Goal: Transaction & Acquisition: Purchase product/service

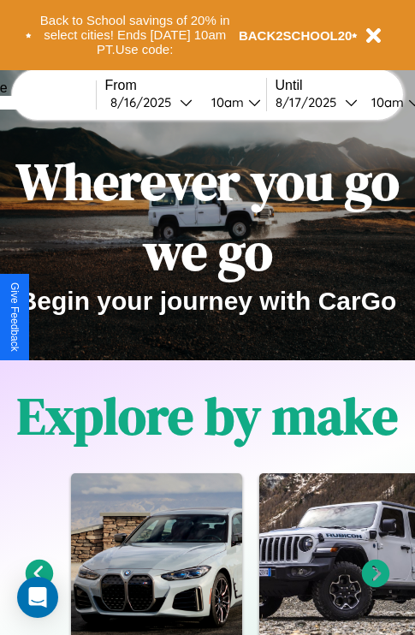
scroll to position [264, 0]
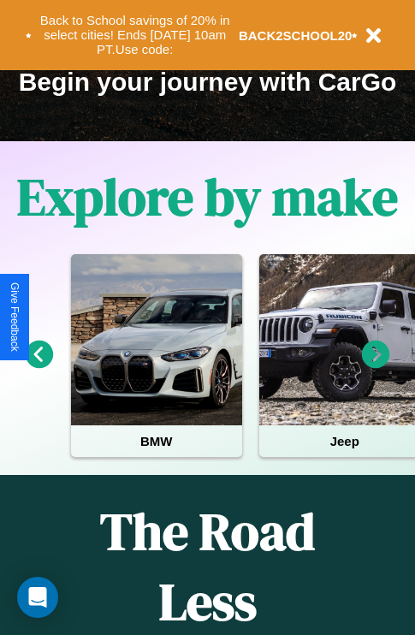
click at [376, 366] on icon at bounding box center [376, 355] width 28 height 28
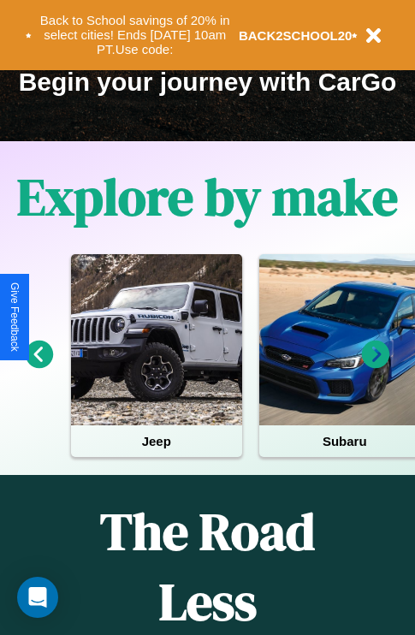
click at [376, 366] on icon at bounding box center [376, 355] width 28 height 28
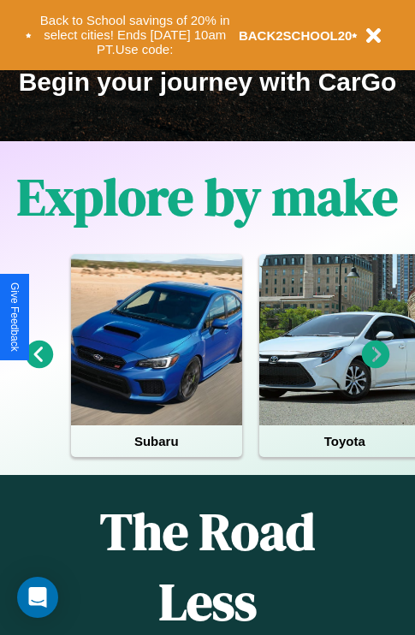
click at [376, 366] on icon at bounding box center [376, 355] width 28 height 28
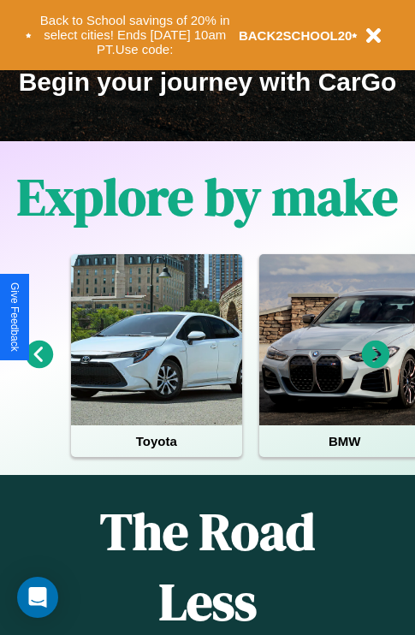
click at [376, 366] on icon at bounding box center [376, 355] width 28 height 28
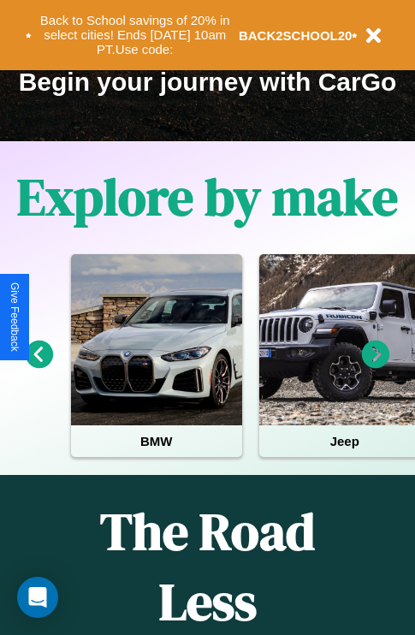
click at [376, 366] on icon at bounding box center [376, 355] width 28 height 28
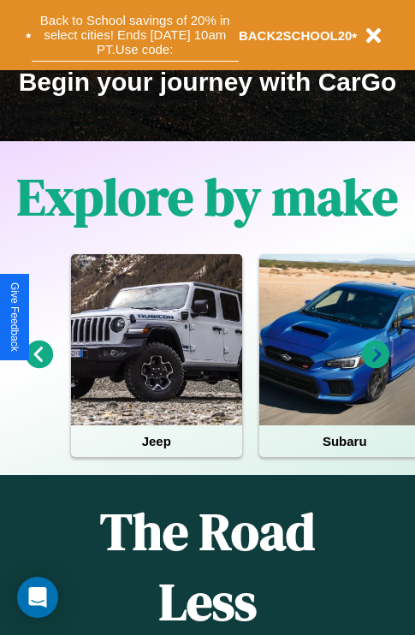
click at [134, 35] on button "Back to School savings of 20% in select cities! Ends [DATE] 10am PT. Use code:" at bounding box center [135, 35] width 207 height 53
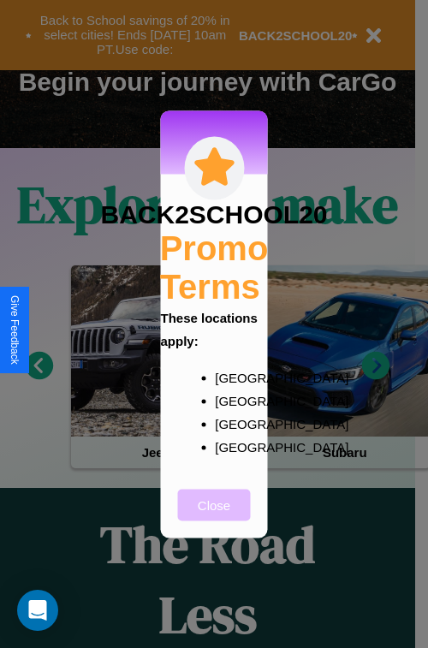
click at [214, 516] on button "Close" at bounding box center [214, 505] width 73 height 32
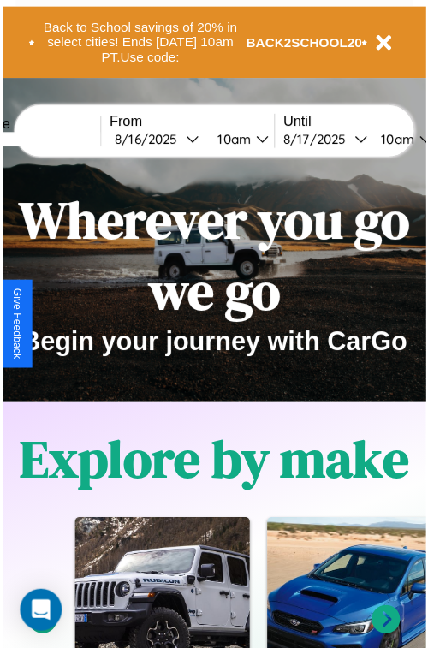
scroll to position [0, 0]
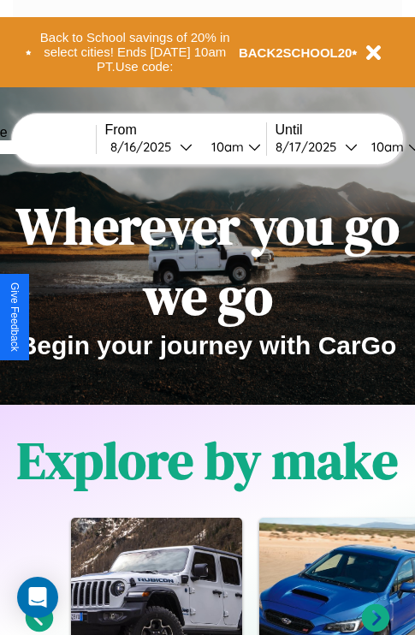
click at [57, 146] on input "text" at bounding box center [31, 147] width 128 height 14
type input "********"
click at [171, 146] on div "[DATE]" at bounding box center [144, 147] width 69 height 16
select select "*"
select select "****"
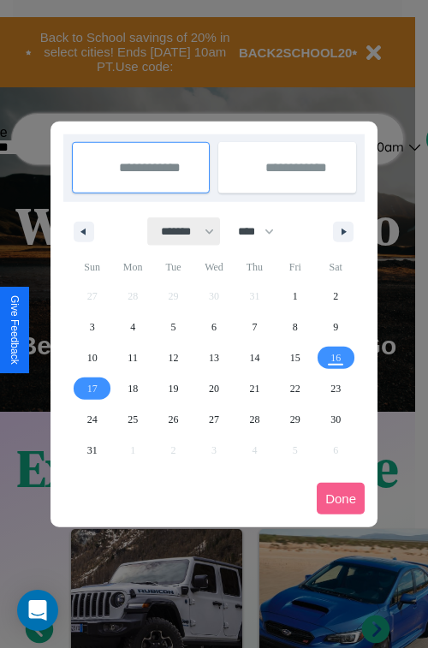
click at [180, 231] on select "******* ******** ***** ***** *** **** **** ****** ********* ******* ******** **…" at bounding box center [184, 231] width 73 height 28
select select "*"
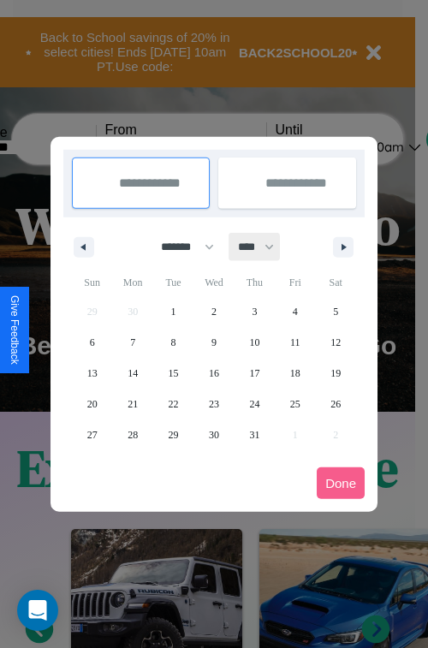
click at [264, 247] on select "**** **** **** **** **** **** **** **** **** **** **** **** **** **** **** ****…" at bounding box center [254, 247] width 51 height 28
select select "****"
click at [173, 342] on span "7" at bounding box center [173, 342] width 5 height 31
type input "**********"
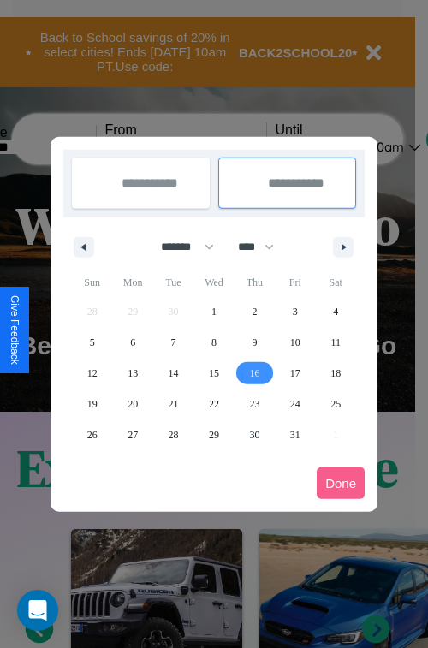
click at [254, 372] on span "16" at bounding box center [254, 373] width 10 height 31
type input "**********"
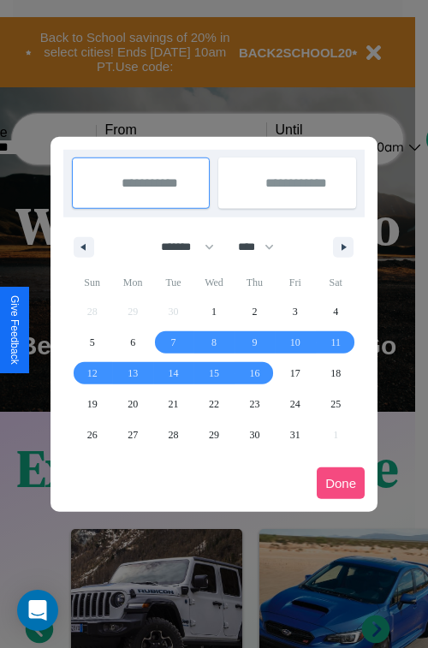
click at [341, 483] on button "Done" at bounding box center [341, 483] width 48 height 32
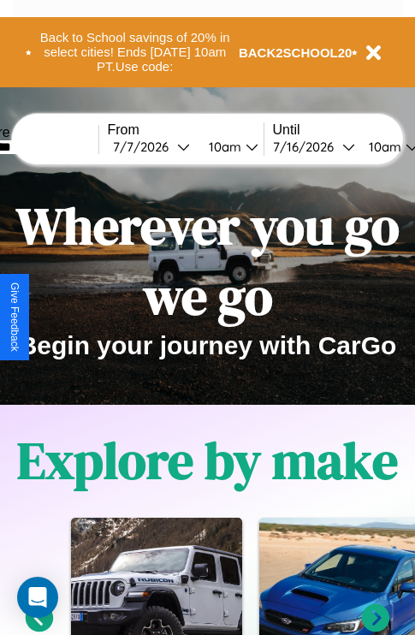
click at [243, 146] on div "10am" at bounding box center [222, 147] width 45 height 16
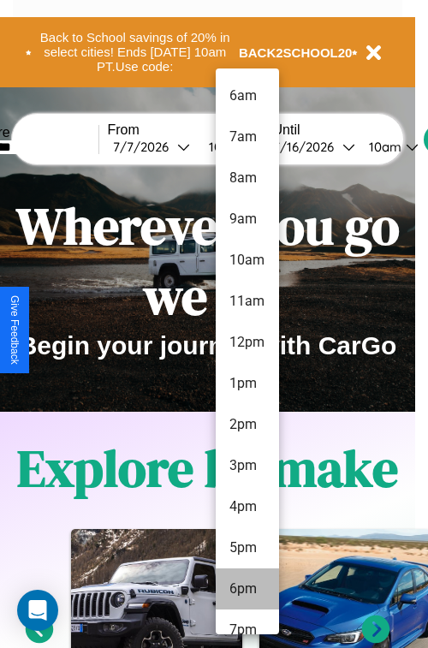
click at [247, 589] on li "6pm" at bounding box center [247, 589] width 63 height 41
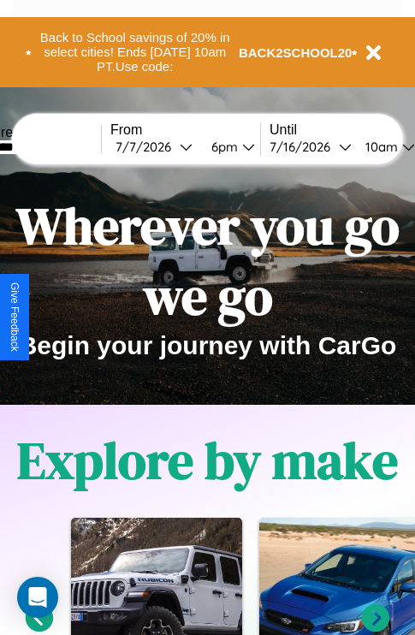
click at [401, 146] on div "10am" at bounding box center [379, 147] width 45 height 16
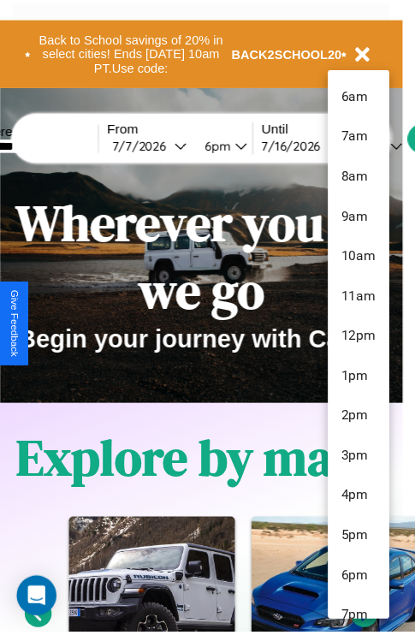
scroll to position [140, 0]
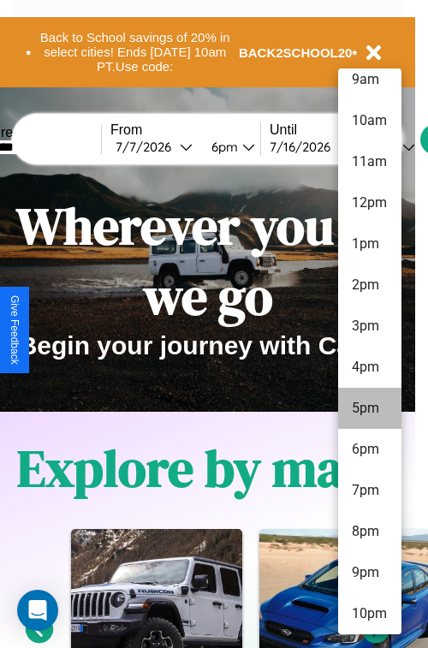
click at [369, 614] on li "10pm" at bounding box center [369, 613] width 63 height 41
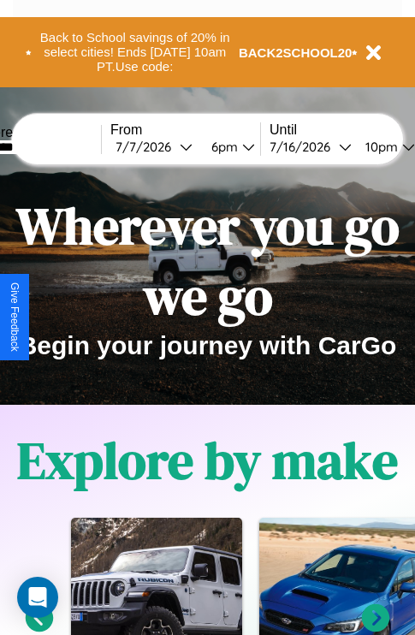
scroll to position [0, 57]
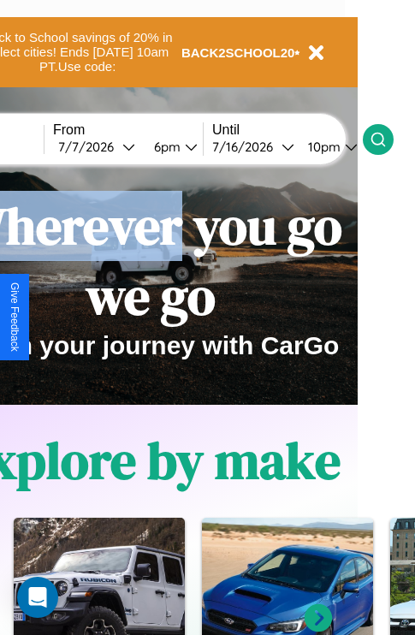
click at [387, 139] on icon at bounding box center [378, 139] width 17 height 17
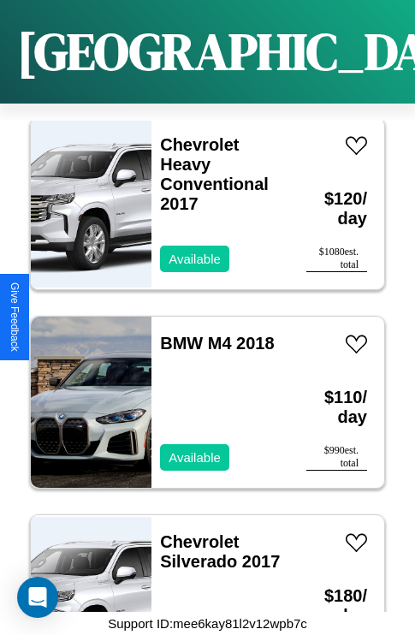
scroll to position [461, 0]
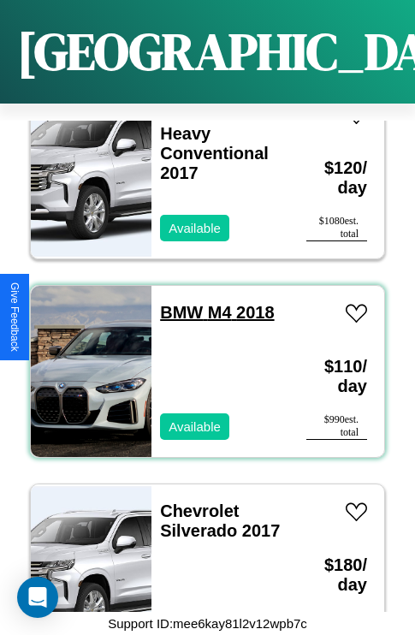
click at [176, 303] on link "BMW M4 2018" at bounding box center [217, 312] width 114 height 19
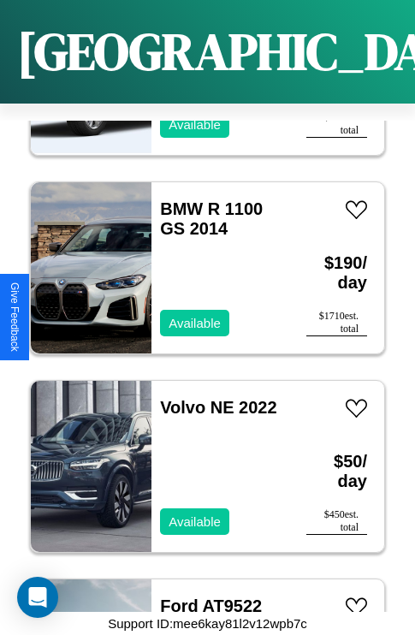
scroll to position [9996, 0]
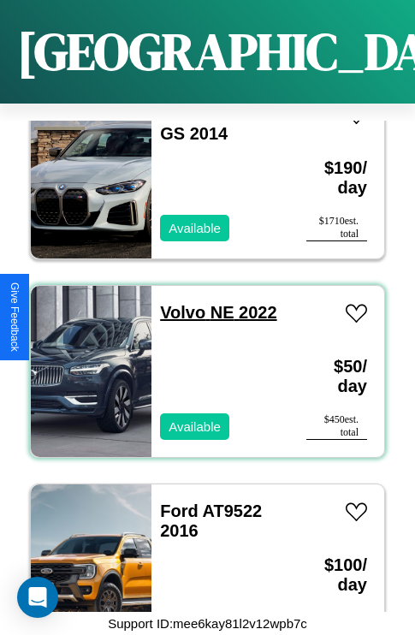
click at [177, 303] on link "Volvo NE 2022" at bounding box center [218, 312] width 116 height 19
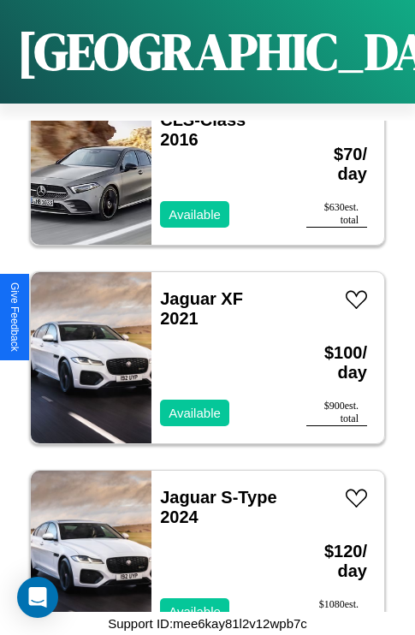
scroll to position [23901, 0]
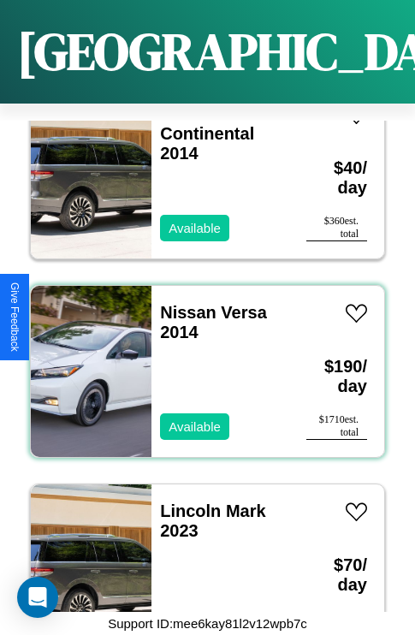
click at [201, 361] on div "Nissan Versa 2014 Available" at bounding box center [221, 371] width 138 height 171
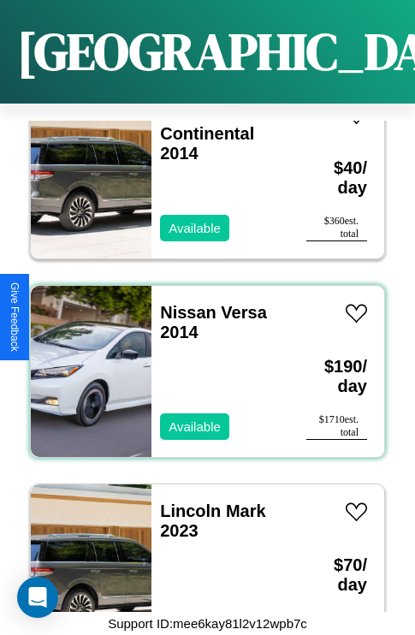
click at [201, 361] on div "Nissan Versa 2014 Available" at bounding box center [221, 371] width 138 height 171
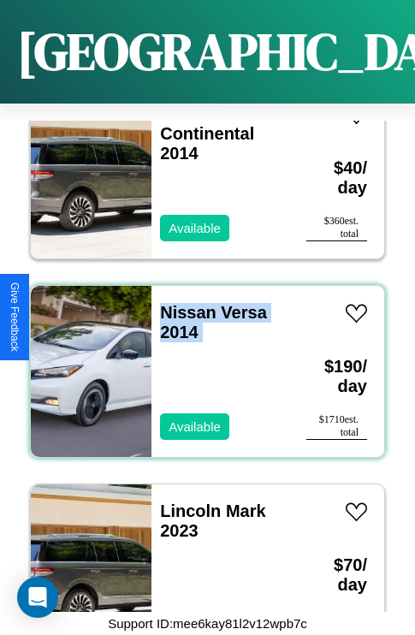
click at [201, 361] on div "Nissan Versa 2014 Available" at bounding box center [221, 371] width 138 height 171
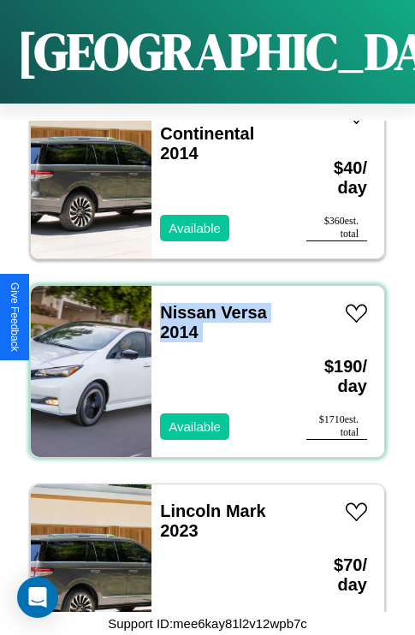
click at [201, 361] on div "Nissan Versa 2014 Available" at bounding box center [221, 371] width 138 height 171
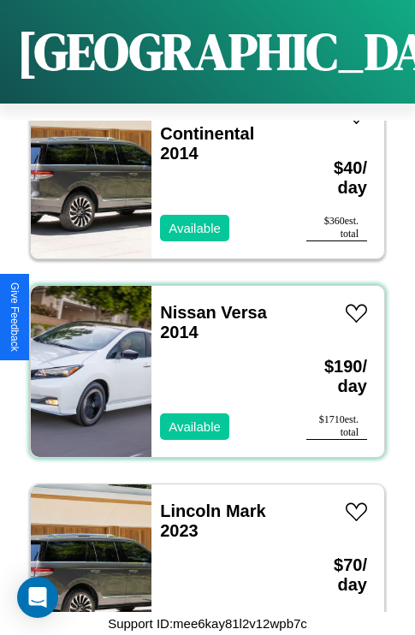
click at [201, 361] on div "Nissan Versa 2014 Available" at bounding box center [221, 371] width 138 height 171
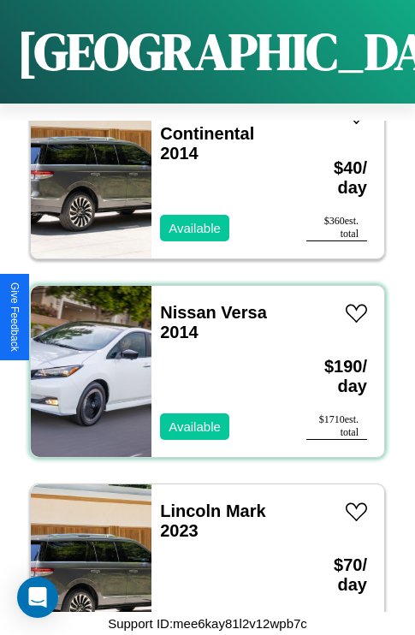
click at [201, 361] on div "Nissan Versa 2014 Available" at bounding box center [221, 371] width 138 height 171
click at [183, 303] on link "Nissan Versa 2014" at bounding box center [213, 322] width 107 height 39
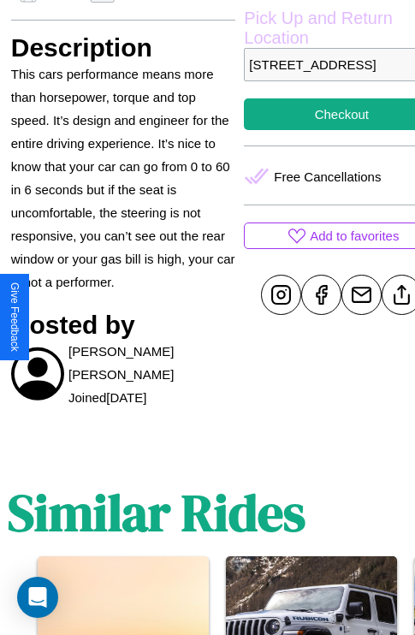
scroll to position [515, 51]
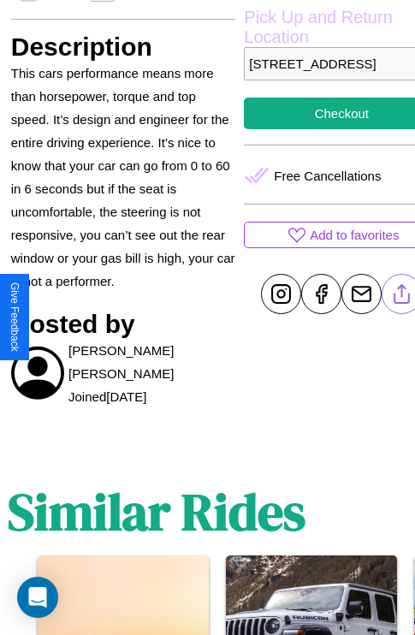
click at [402, 297] on line at bounding box center [402, 291] width 0 height 12
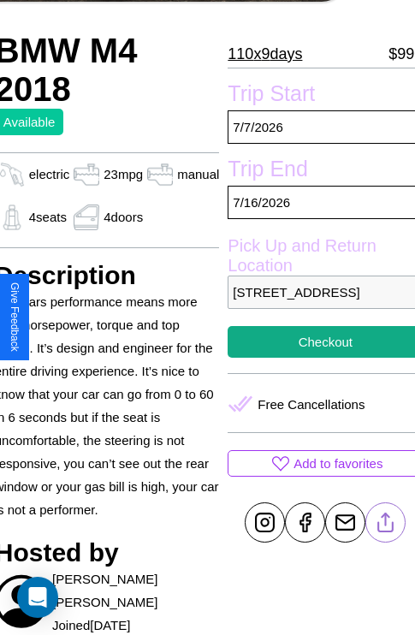
scroll to position [272, 68]
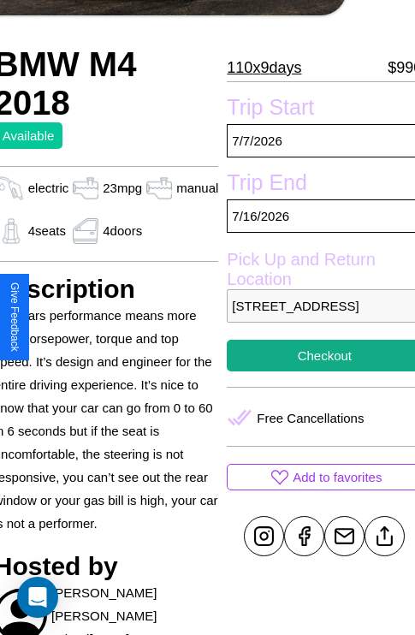
click at [318, 318] on p "453 Second Street Budapest 65859 Hungary" at bounding box center [324, 305] width 195 height 33
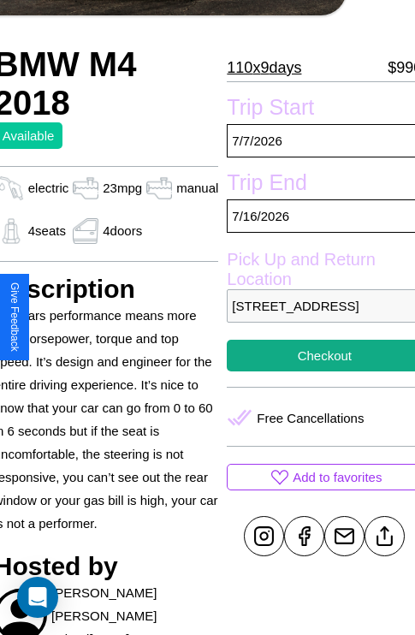
click at [318, 318] on p "453 Second Street Budapest 65859 Hungary" at bounding box center [324, 305] width 195 height 33
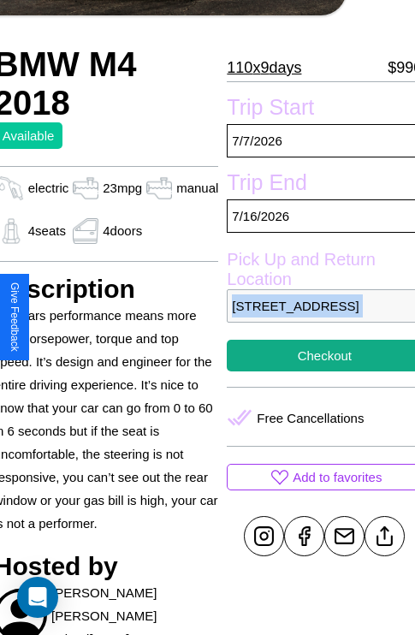
click at [318, 318] on p "453 Second Street Budapest 65859 Hungary" at bounding box center [324, 305] width 195 height 33
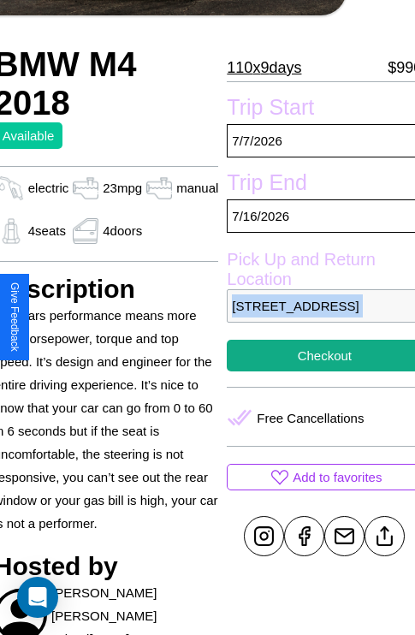
click at [318, 318] on p "453 Second Street Budapest 65859 Hungary" at bounding box center [324, 305] width 195 height 33
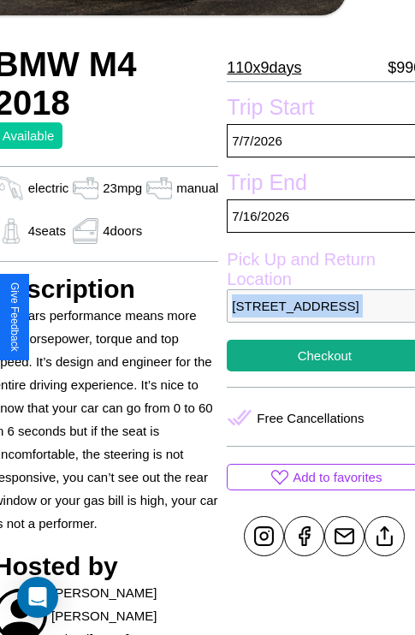
click at [318, 318] on p "453 Second Street Budapest 65859 Hungary" at bounding box center [324, 305] width 195 height 33
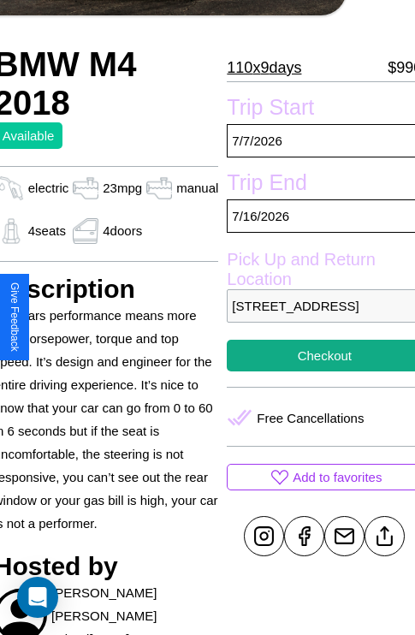
scroll to position [334, 68]
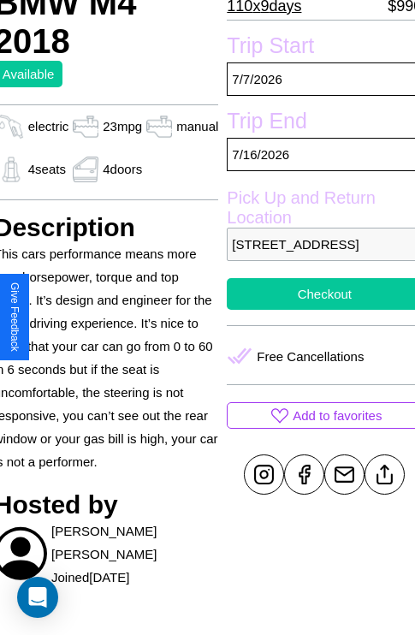
click at [318, 310] on button "Checkout" at bounding box center [324, 294] width 195 height 32
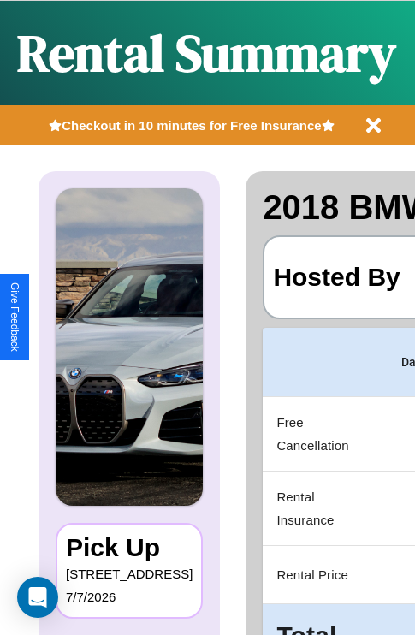
scroll to position [0, 324]
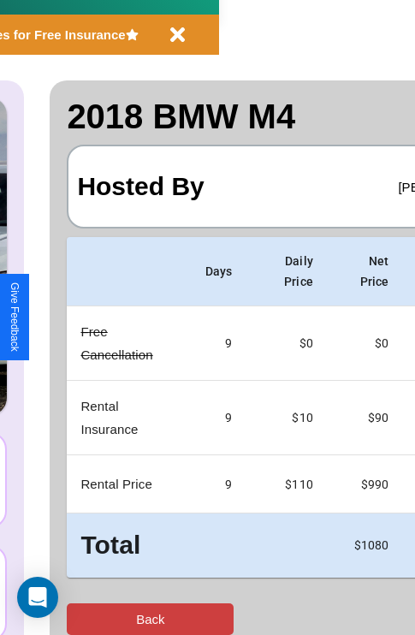
click at [83, 619] on button "Back" at bounding box center [150, 620] width 167 height 32
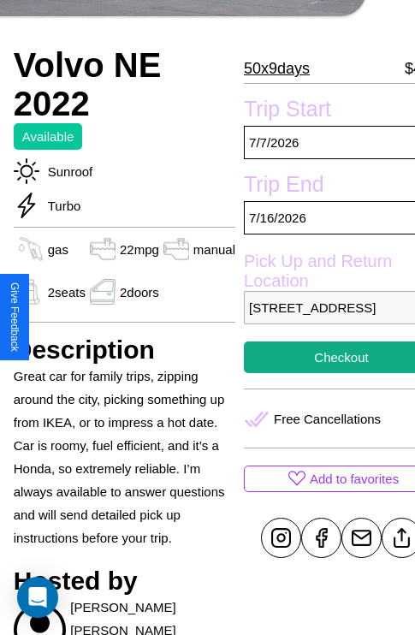
scroll to position [375, 58]
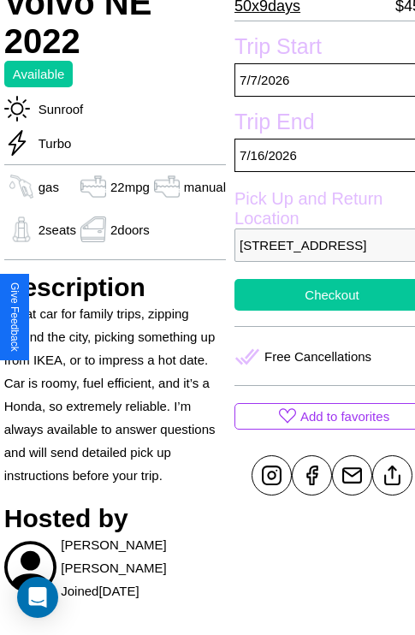
click at [318, 311] on button "Checkout" at bounding box center [332, 295] width 195 height 32
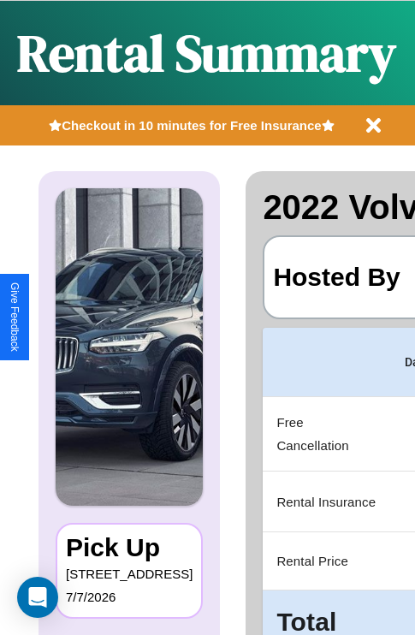
scroll to position [0, 324]
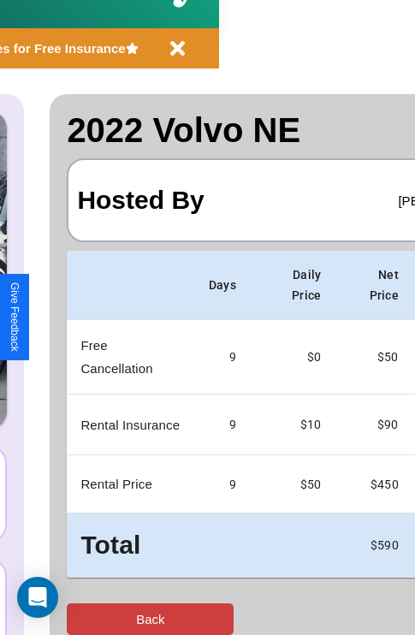
click at [83, 619] on button "Back" at bounding box center [150, 620] width 167 height 32
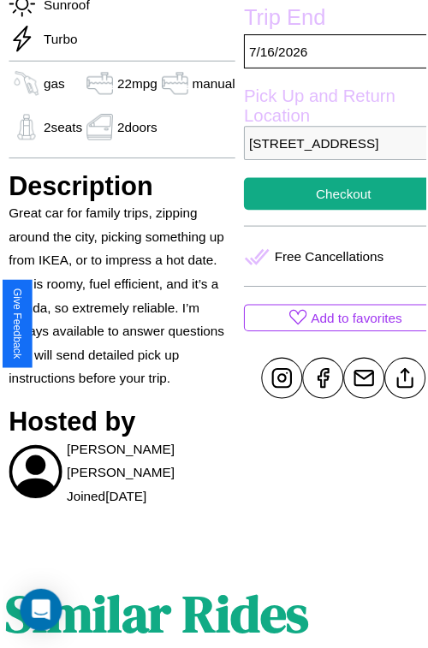
scroll to position [497, 58]
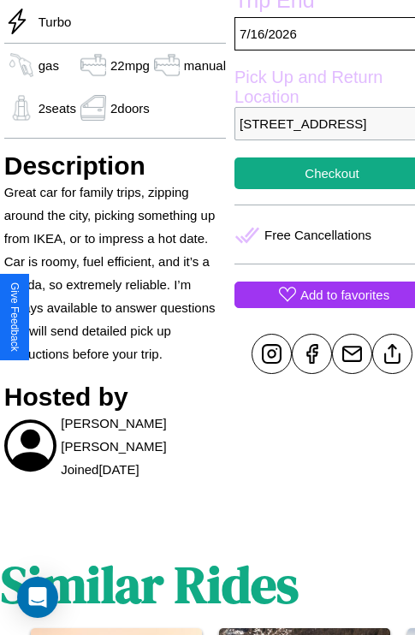
click at [318, 307] on p "Add to favorites" at bounding box center [345, 294] width 89 height 23
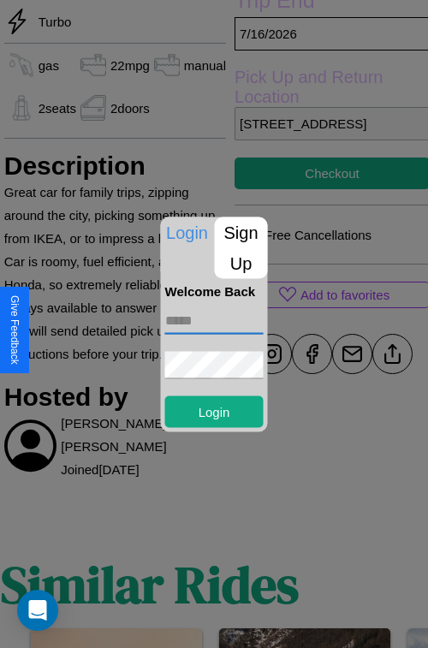
click at [214, 320] on input "text" at bounding box center [214, 320] width 98 height 27
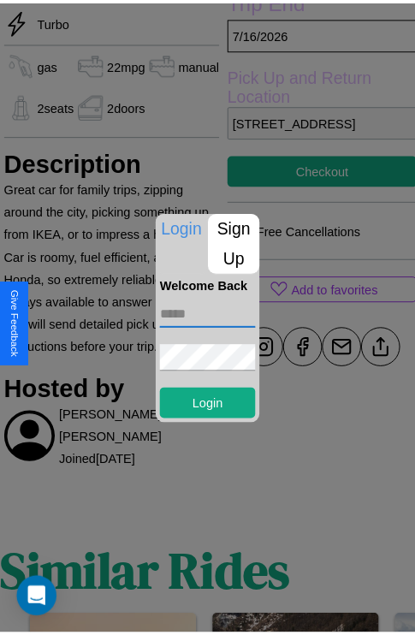
scroll to position [369, 58]
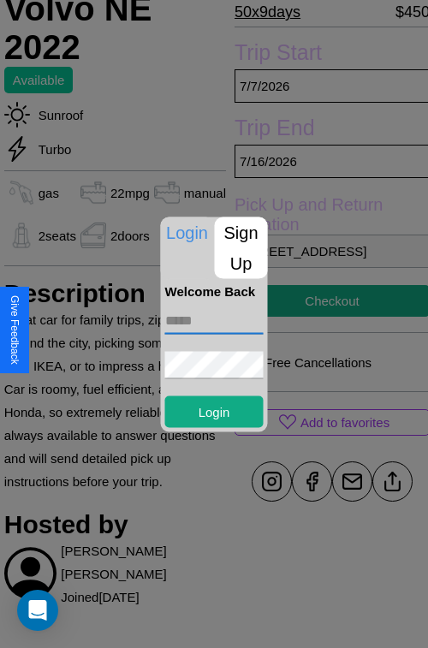
click at [318, 324] on div at bounding box center [214, 324] width 428 height 648
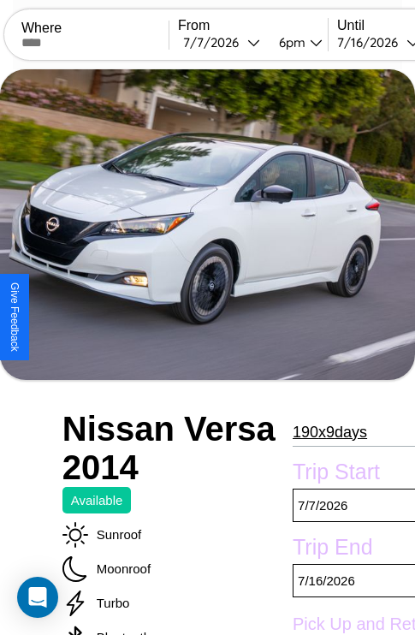
scroll to position [115, 0]
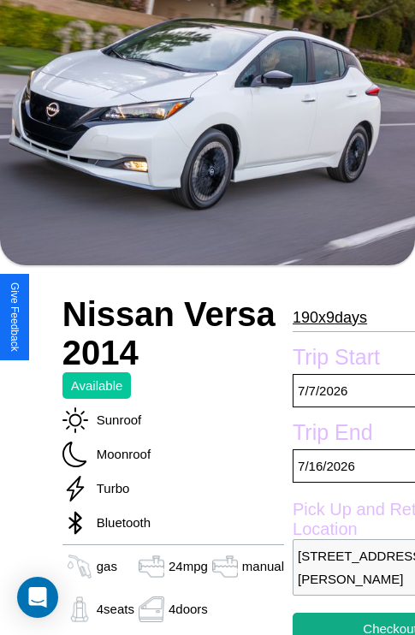
click at [322, 318] on p "190 x 9 days" at bounding box center [330, 317] width 74 height 27
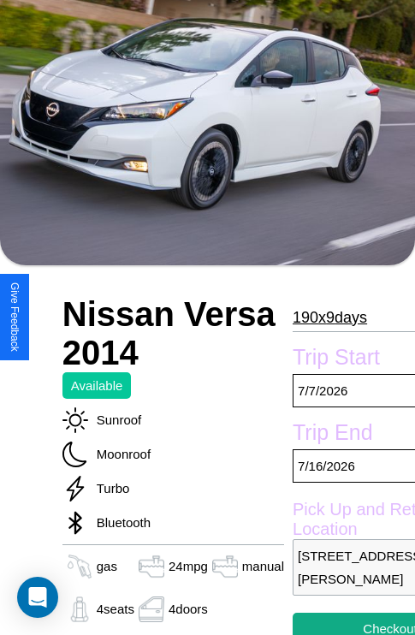
click at [322, 318] on p "190 x 9 days" at bounding box center [330, 317] width 74 height 27
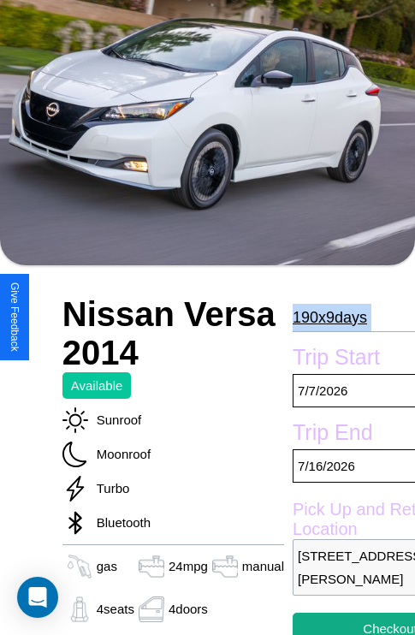
click at [322, 318] on p "190 x 9 days" at bounding box center [330, 317] width 74 height 27
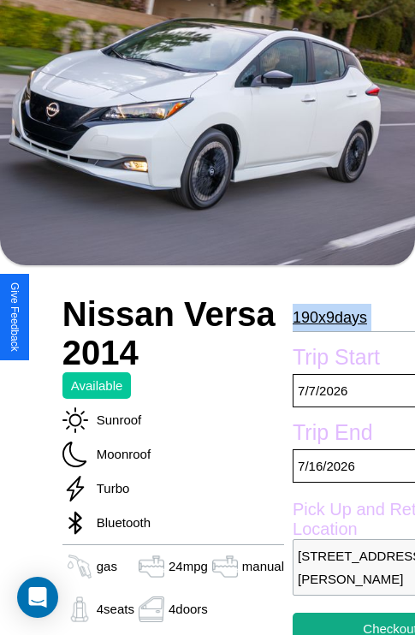
click at [322, 318] on p "190 x 9 days" at bounding box center [330, 317] width 74 height 27
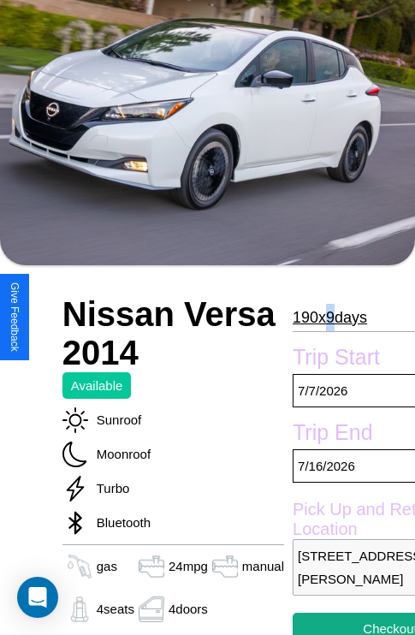
click at [322, 318] on p "190 x 9 days" at bounding box center [330, 317] width 74 height 27
